Goal: Task Accomplishment & Management: Manage account settings

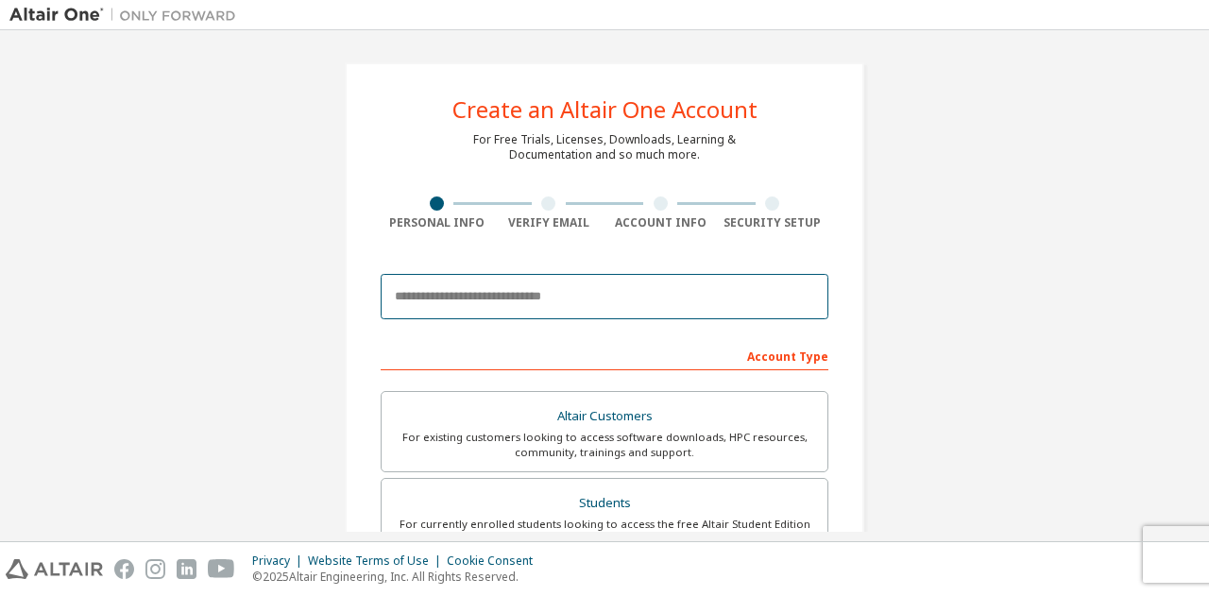
click at [514, 282] on input "email" at bounding box center [605, 296] width 448 height 45
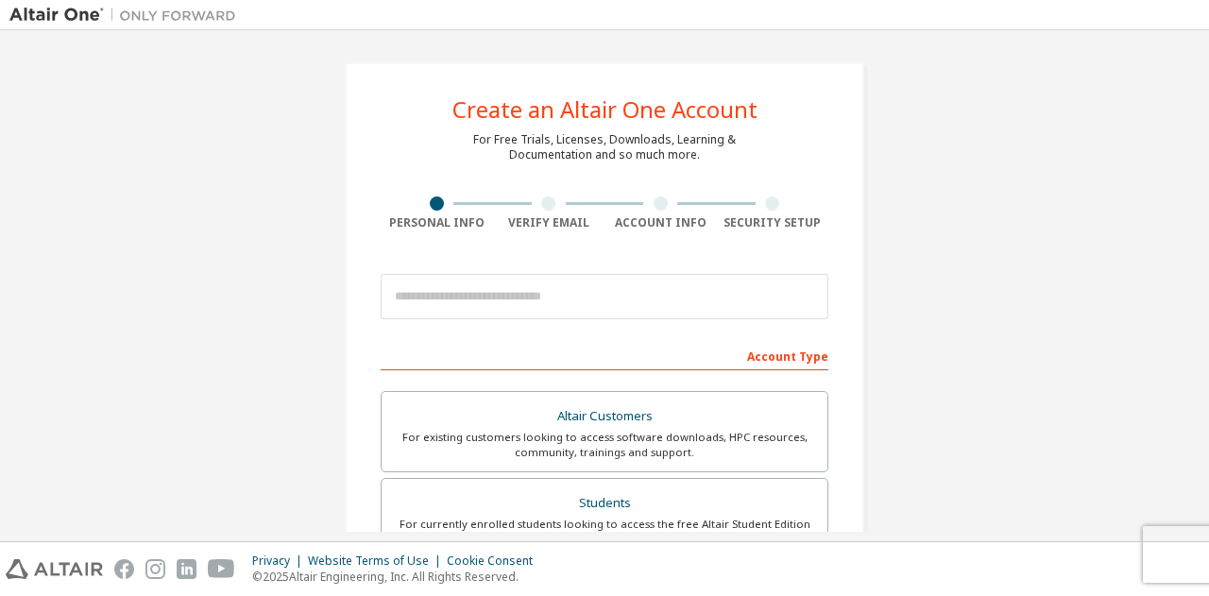
click at [36, 12] on img at bounding box center [127, 15] width 236 height 19
click at [563, 267] on div at bounding box center [605, 297] width 448 height 64
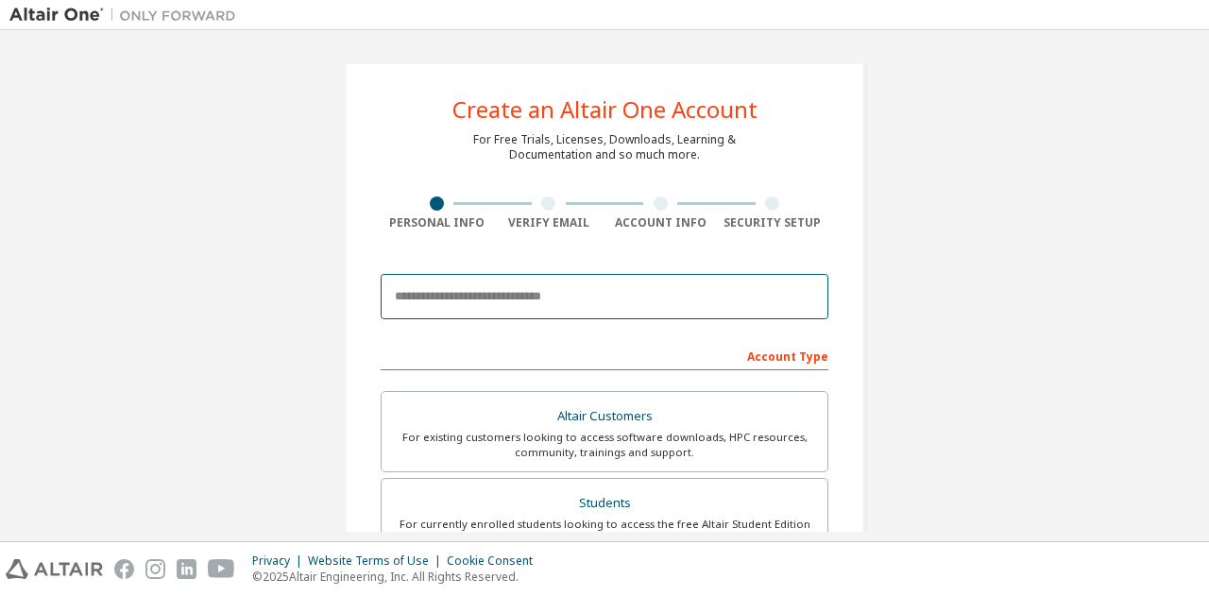
click at [557, 284] on input "email" at bounding box center [605, 296] width 448 height 45
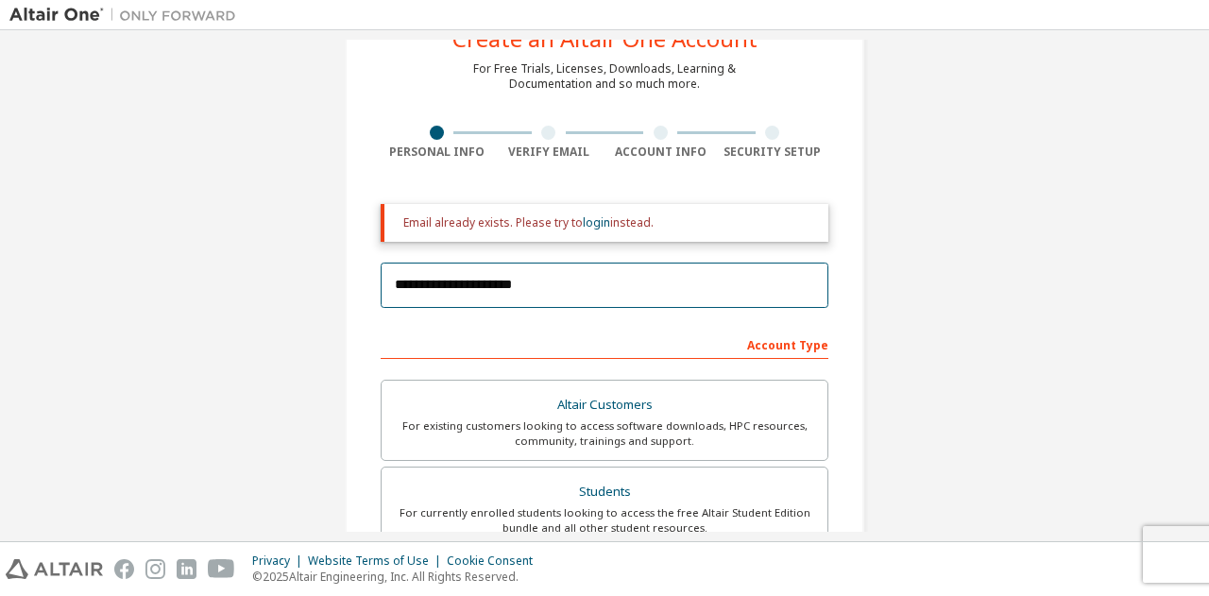
scroll to position [72, 0]
type input "**********"
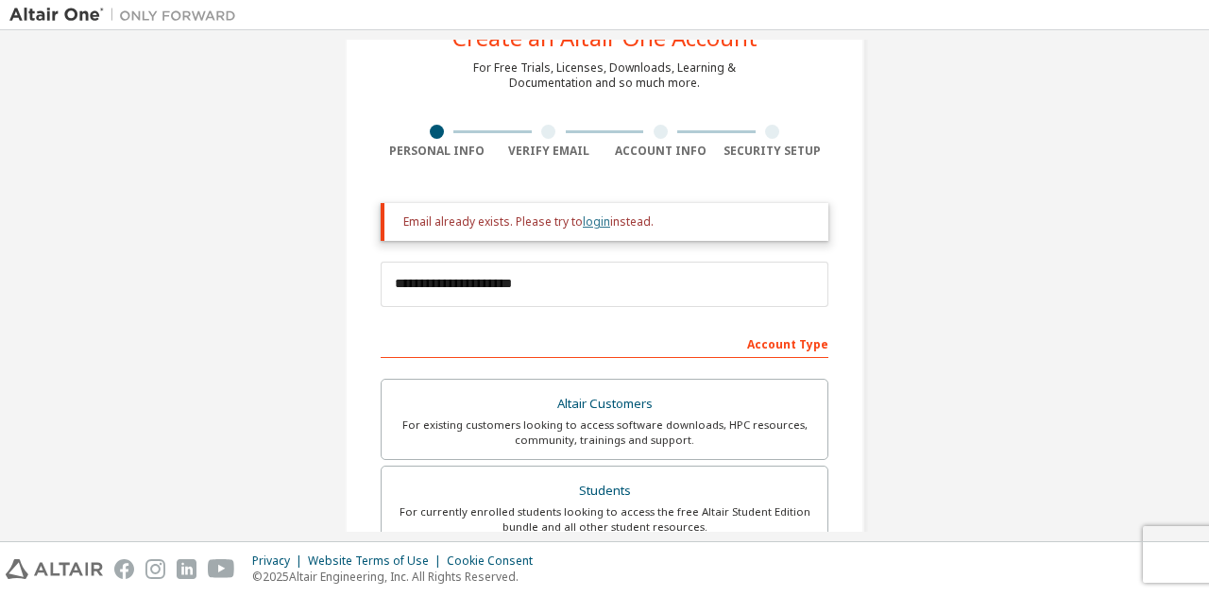
click at [595, 221] on link "login" at bounding box center [596, 222] width 27 height 16
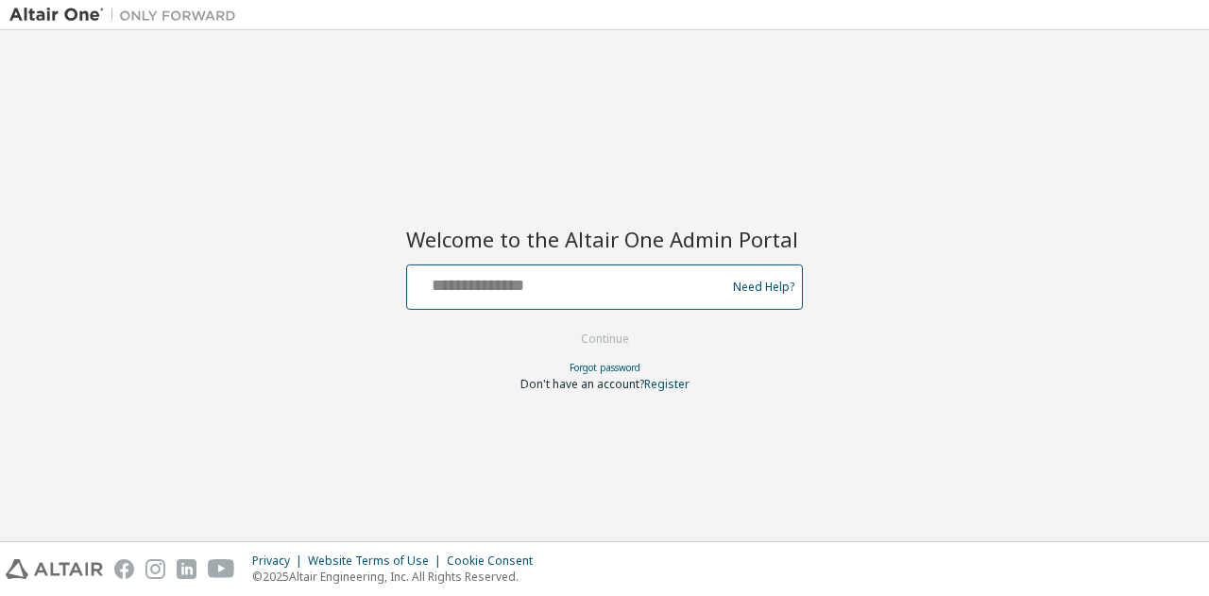
click at [582, 279] on input "text" at bounding box center [569, 282] width 309 height 27
type input "**********"
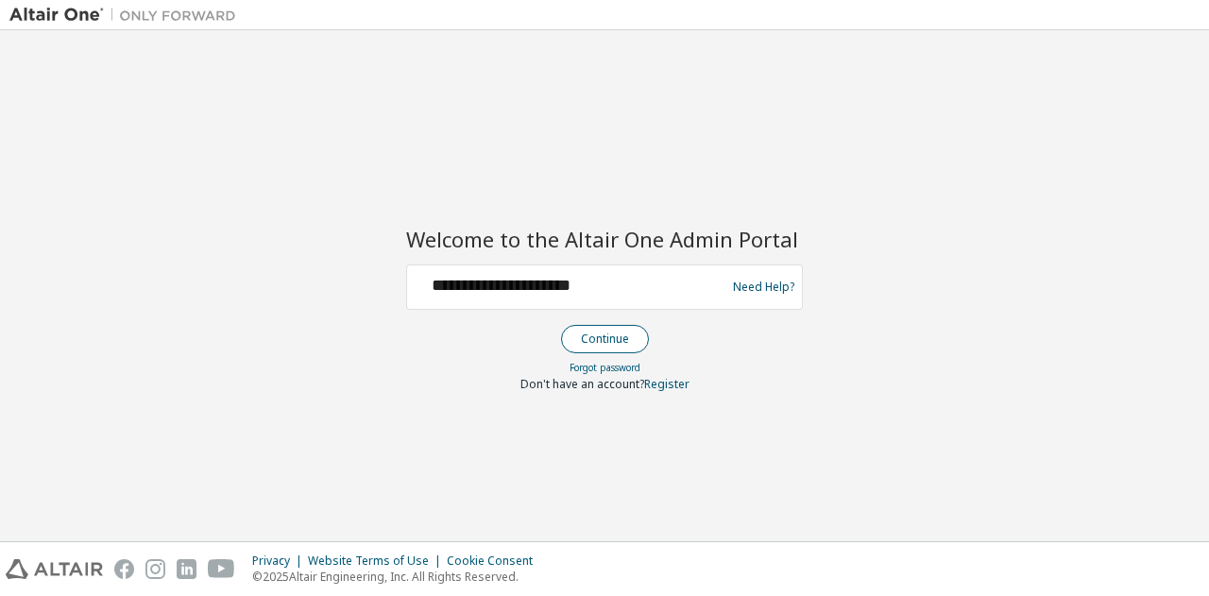
click at [602, 337] on button "Continue" at bounding box center [605, 339] width 88 height 28
click at [602, 337] on form "**********" at bounding box center [604, 329] width 397 height 128
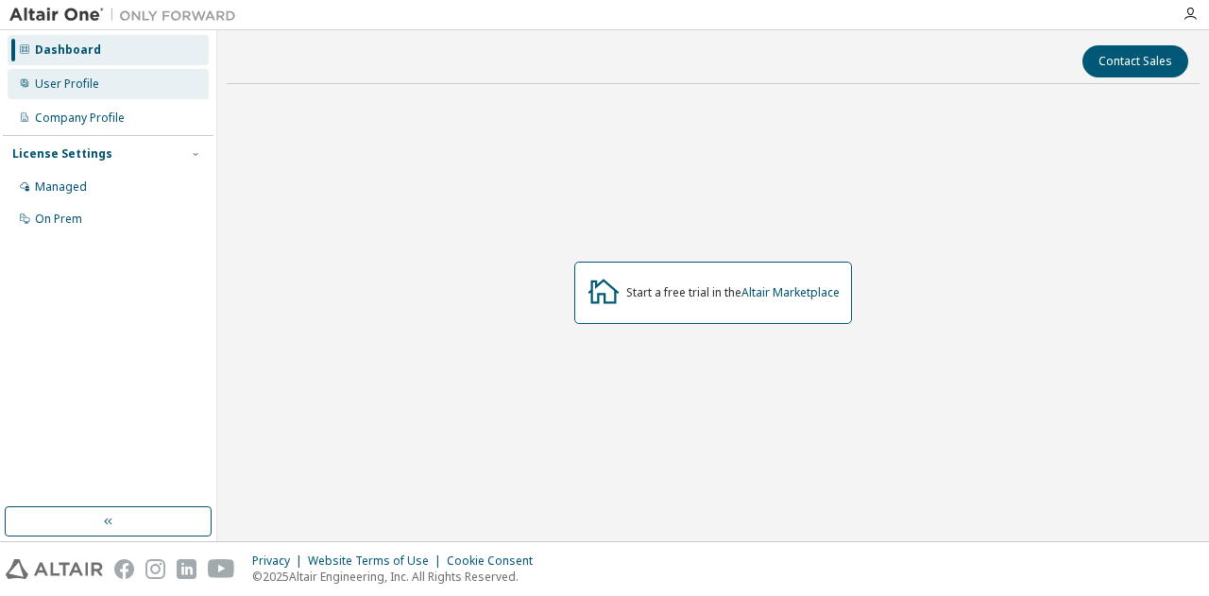
click at [89, 92] on div "User Profile" at bounding box center [108, 84] width 201 height 30
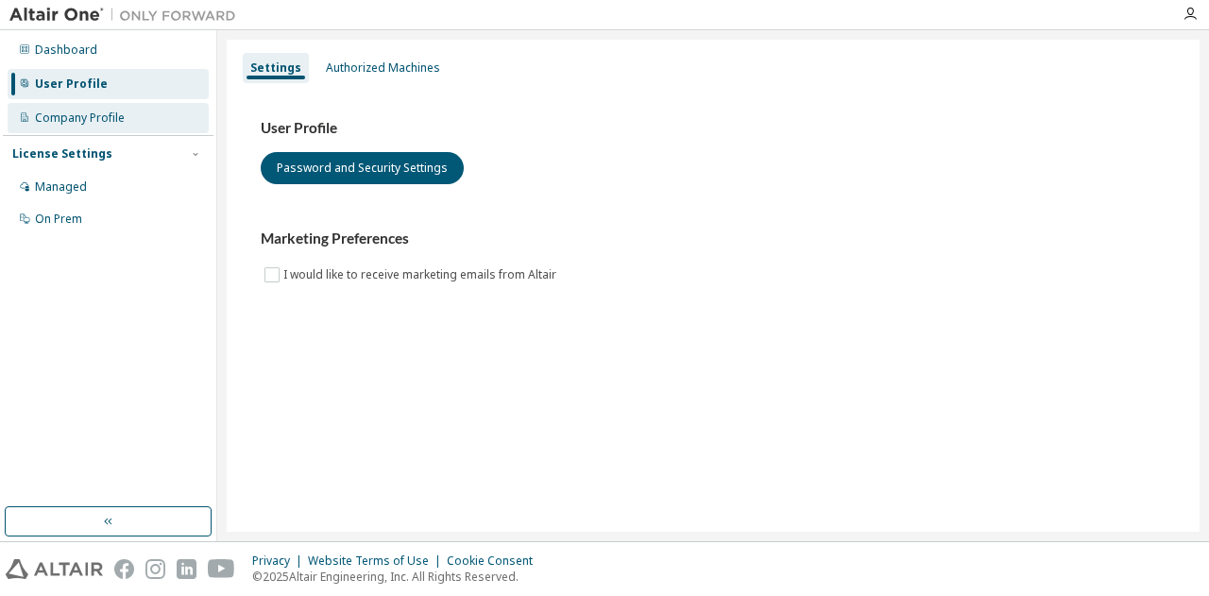
click at [92, 114] on div "Company Profile" at bounding box center [80, 118] width 90 height 15
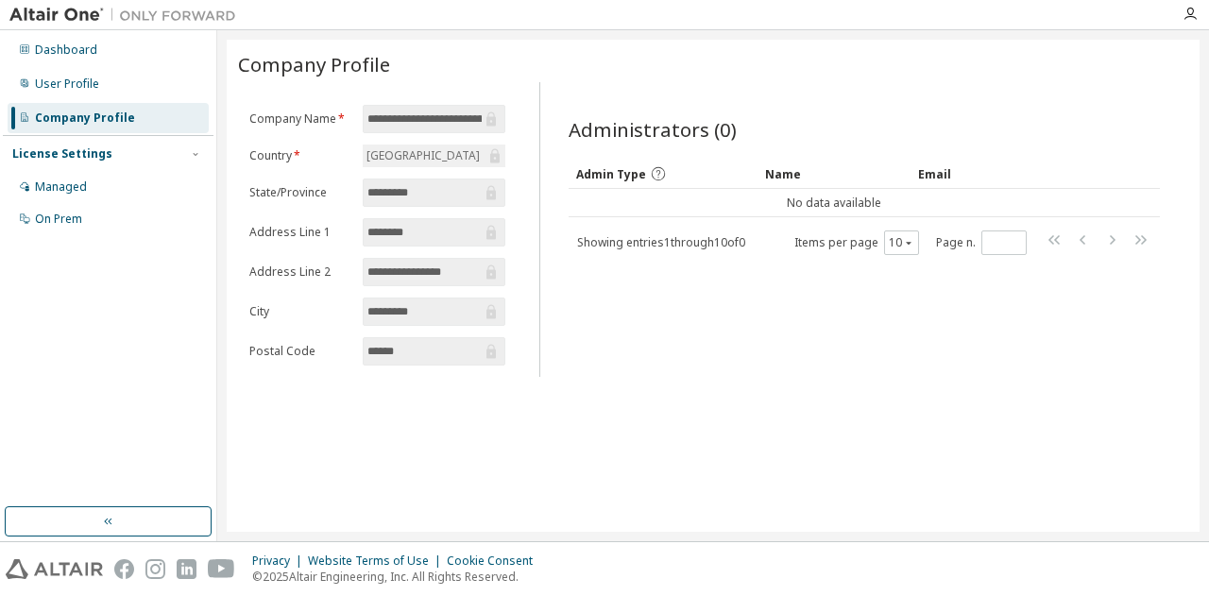
click at [197, 169] on div "License Settings Managed On Prem" at bounding box center [108, 185] width 211 height 101
click at [179, 176] on div "Managed" at bounding box center [108, 187] width 201 height 30
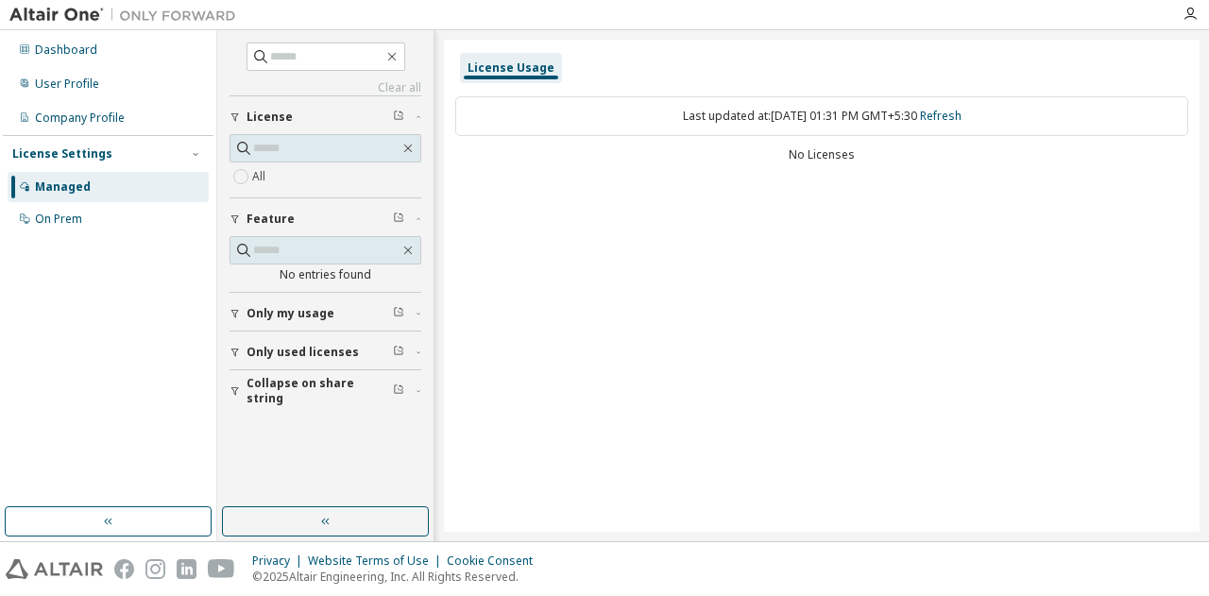
click at [255, 299] on button "Only my usage" at bounding box center [326, 314] width 192 height 42
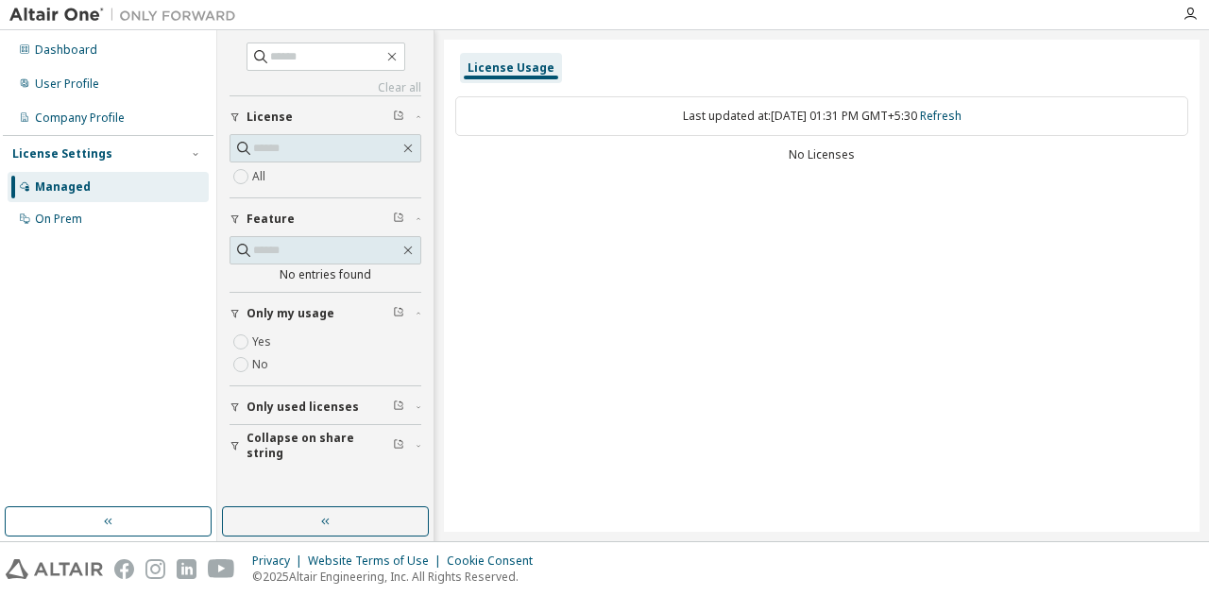
click at [376, 410] on div "Only used licenses" at bounding box center [331, 407] width 169 height 15
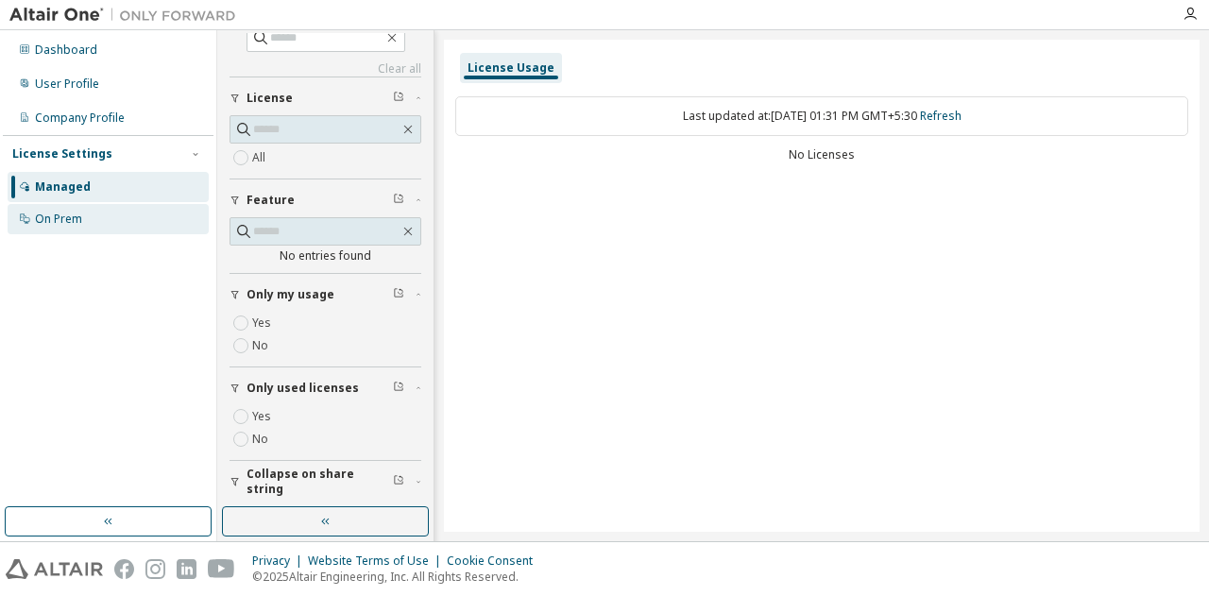
click at [92, 209] on div "On Prem" at bounding box center [108, 219] width 201 height 30
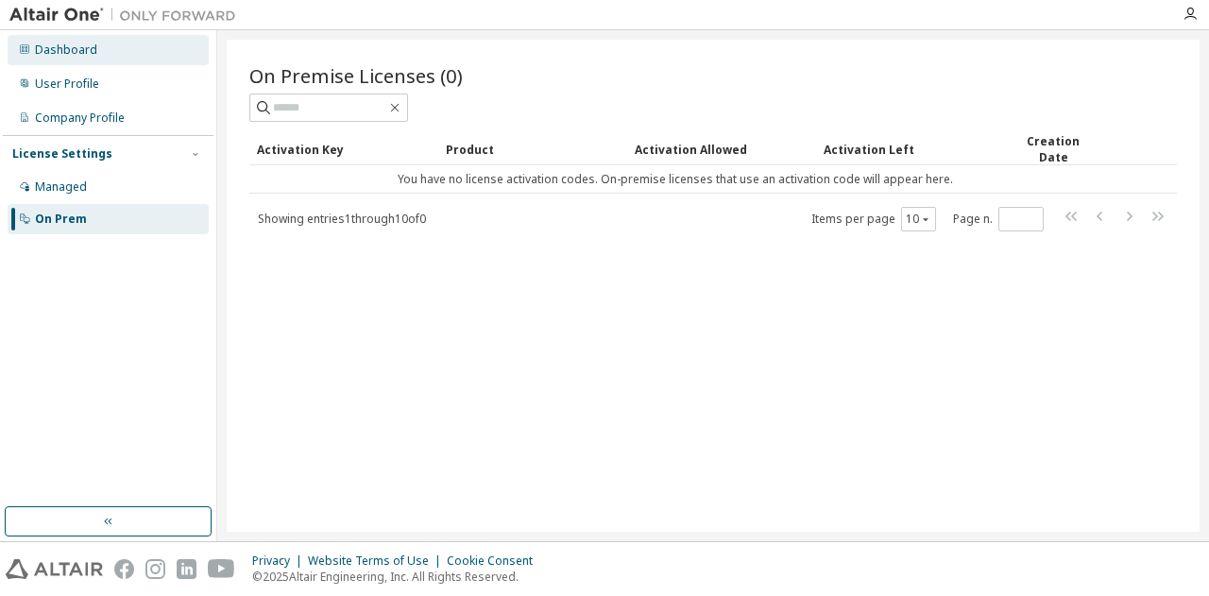
click at [98, 59] on div "Dashboard" at bounding box center [108, 50] width 201 height 30
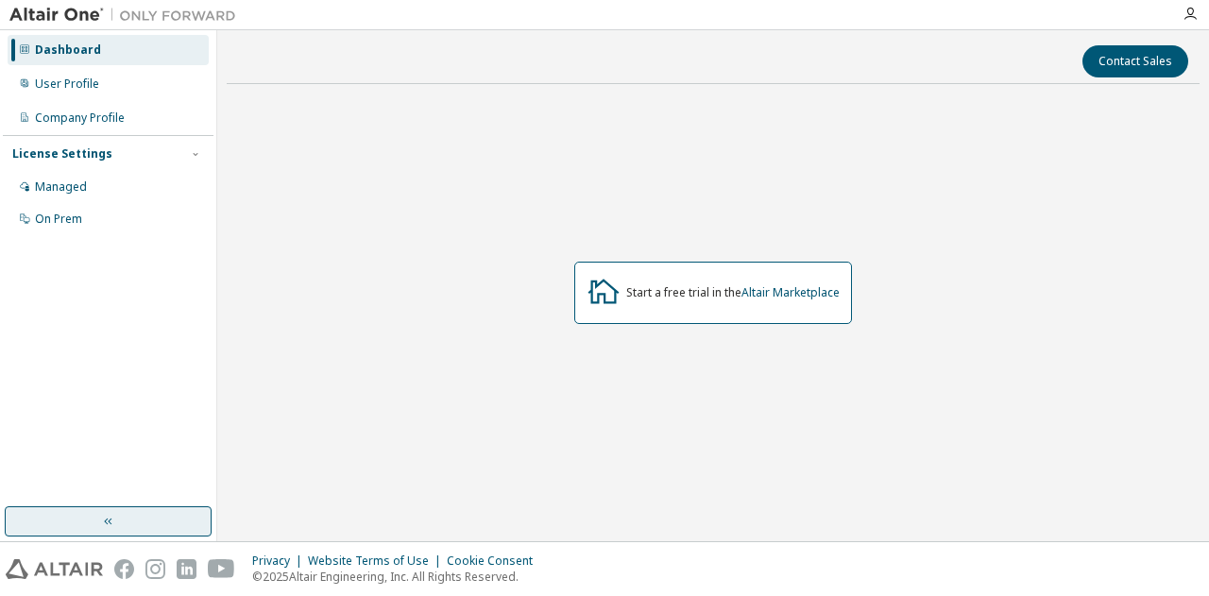
click at [140, 513] on button "button" at bounding box center [108, 521] width 207 height 30
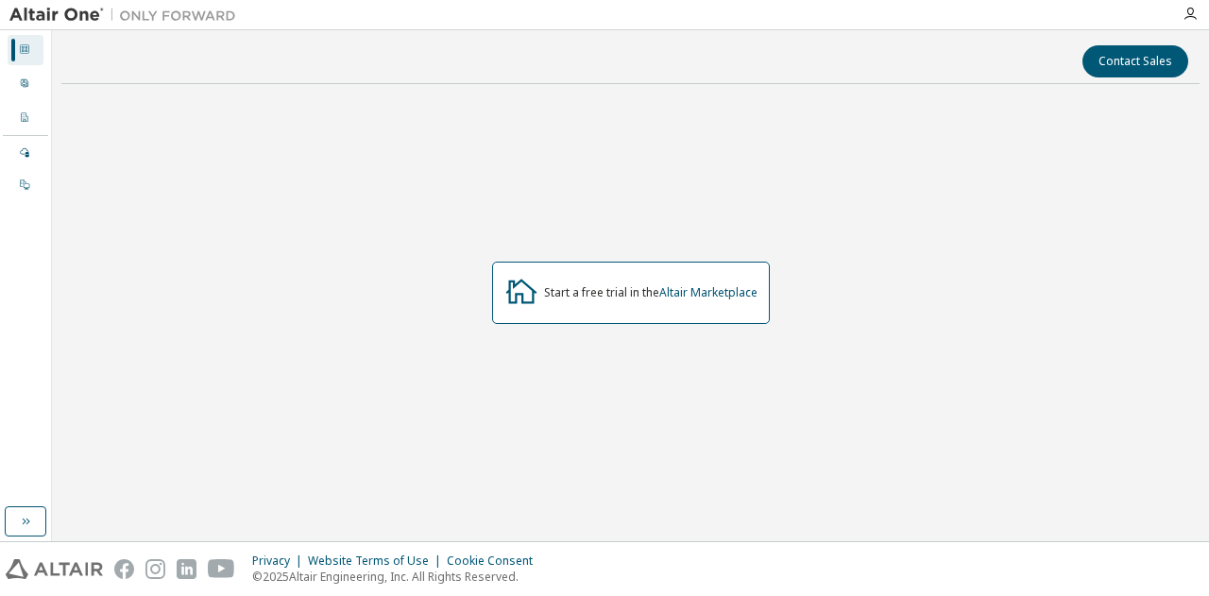
click at [622, 317] on div "Start a free trial in the Altair Marketplace" at bounding box center [631, 293] width 278 height 62
click at [622, 312] on div "Start a free trial in the Altair Marketplace" at bounding box center [631, 293] width 278 height 62
click at [622, 309] on div "Start a free trial in the Altair Marketplace" at bounding box center [631, 293] width 278 height 62
click at [620, 299] on div "Start a free trial in the Altair Marketplace" at bounding box center [631, 293] width 278 height 62
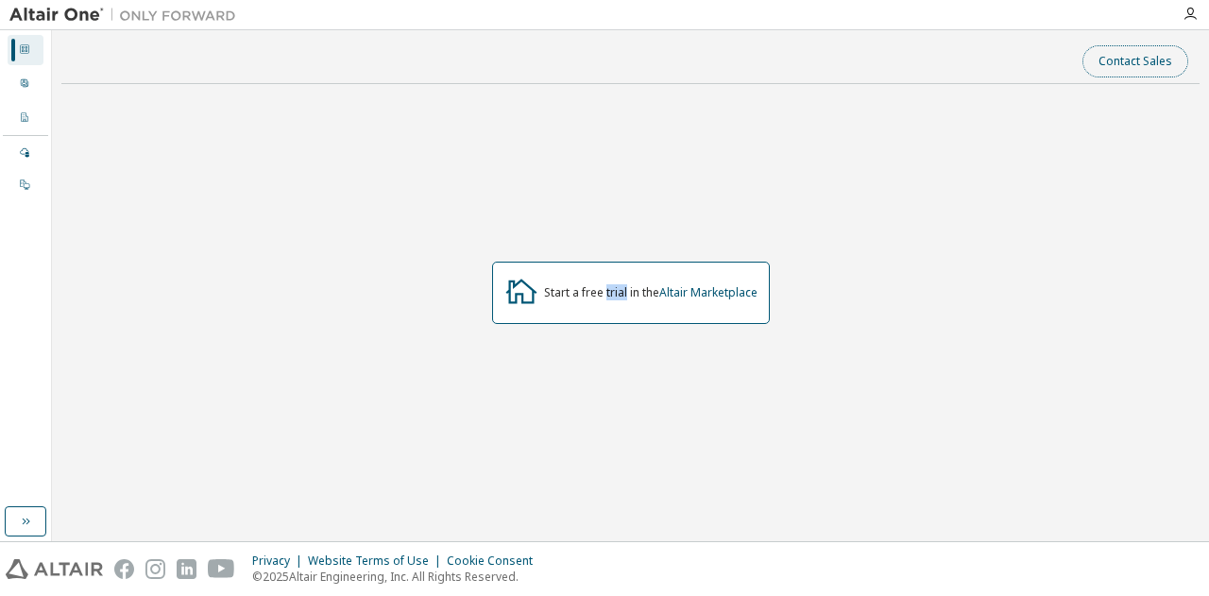
click at [1134, 51] on button "Contact Sales" at bounding box center [1136, 61] width 106 height 32
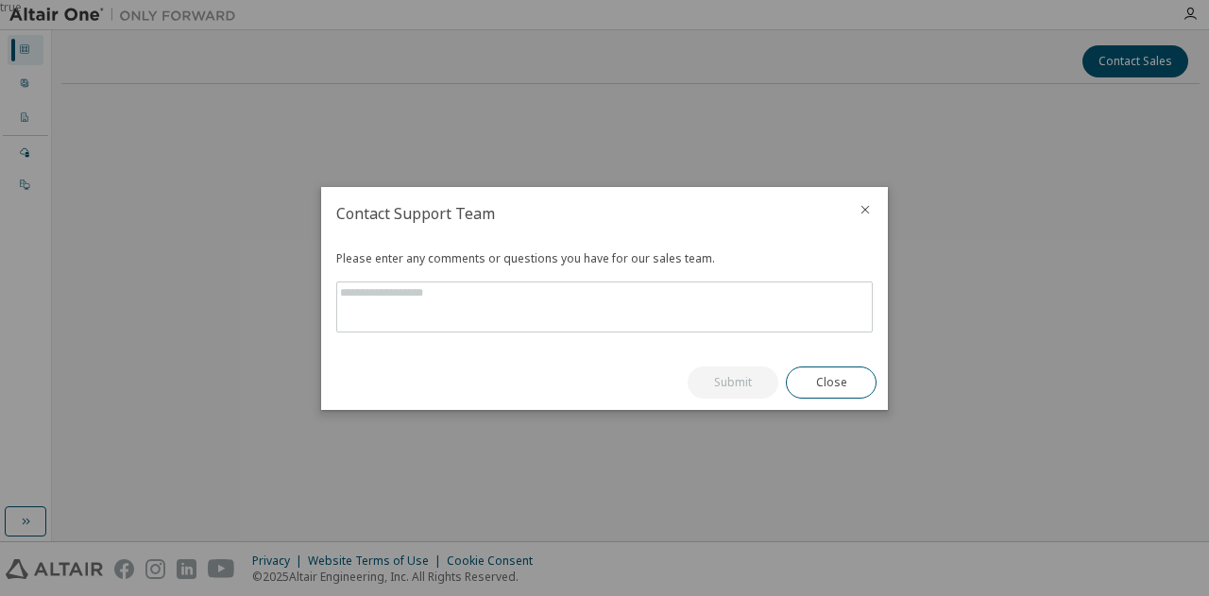
click at [862, 207] on icon "close" at bounding box center [866, 209] width 9 height 9
